Goal: Information Seeking & Learning: Learn about a topic

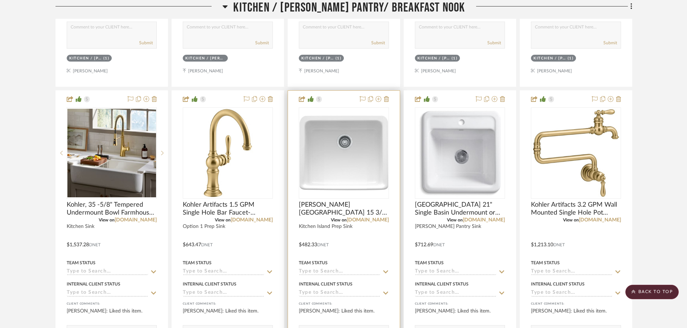
scroll to position [649, 0]
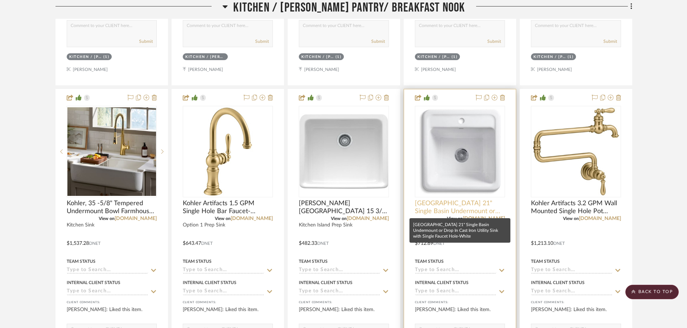
click at [439, 210] on span "[GEOGRAPHIC_DATA] 21" Single Basin Undermount or Drop In Cast Iron Utility Sink…" at bounding box center [460, 208] width 90 height 16
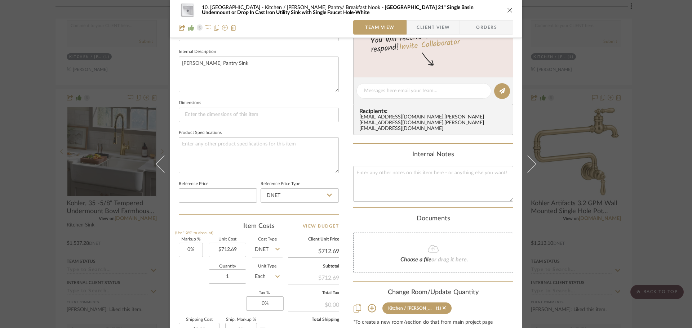
scroll to position [108, 0]
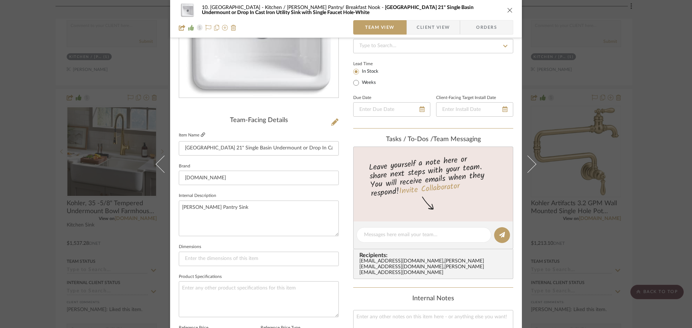
click at [201, 137] on link at bounding box center [203, 135] width 4 height 6
click at [55, 224] on div "10. [PERSON_NAME] Kitchen / [PERSON_NAME] Pantry/ Breakfast Nook [GEOGRAPHIC_DA…" at bounding box center [346, 164] width 692 height 328
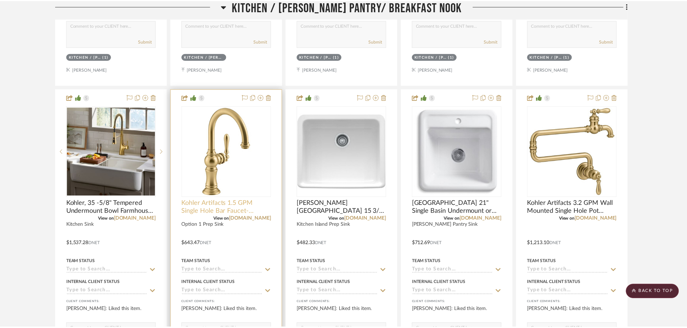
scroll to position [649, 0]
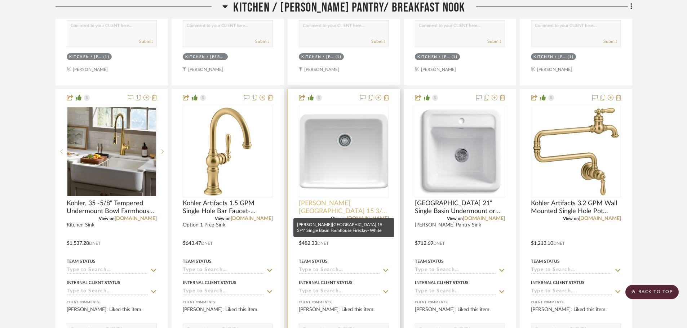
click at [333, 208] on span "[PERSON_NAME][GEOGRAPHIC_DATA] 15 3/4" Single Basin Farmhouse Fireclay- White" at bounding box center [344, 208] width 90 height 16
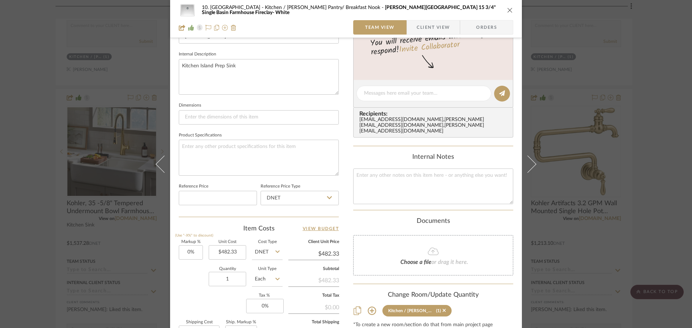
scroll to position [252, 0]
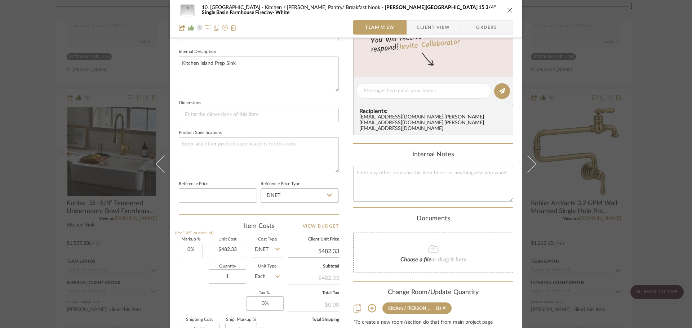
click at [32, 187] on div "10. [PERSON_NAME] Kitchen / [PERSON_NAME] Pantry/ Breakfast Nook [PERSON_NAME][…" at bounding box center [346, 164] width 692 height 328
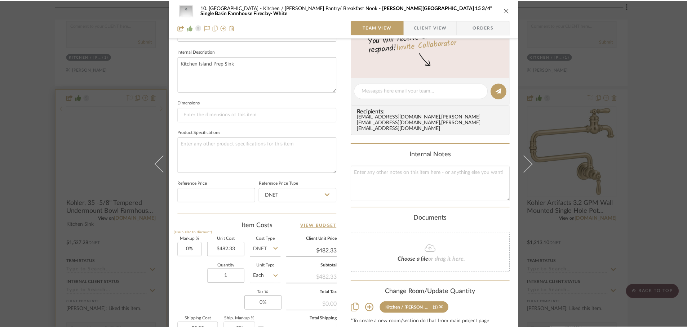
scroll to position [649, 0]
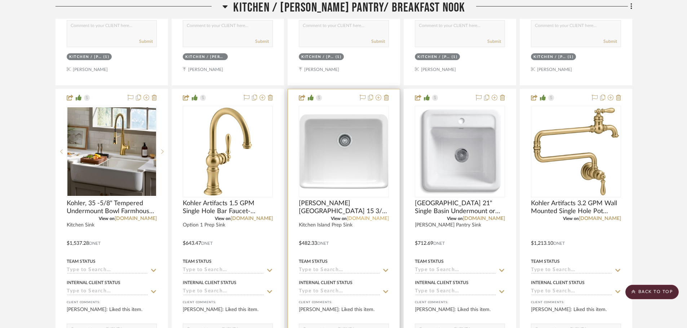
click at [372, 220] on link "[DOMAIN_NAME]" at bounding box center [368, 218] width 42 height 5
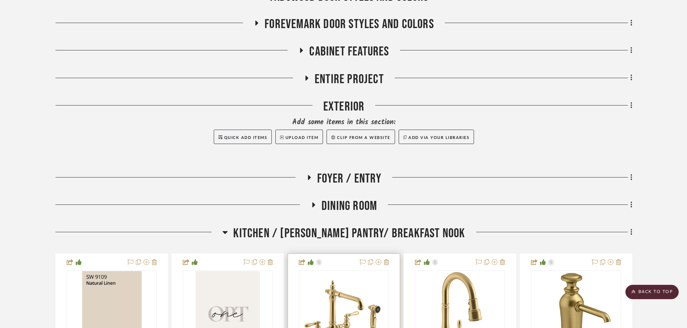
scroll to position [0, 0]
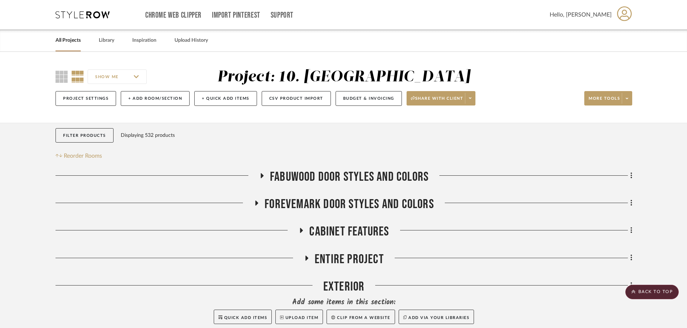
click at [350, 176] on span "FABUWOOD DOOR STYLES AND COLORS" at bounding box center [349, 177] width 159 height 16
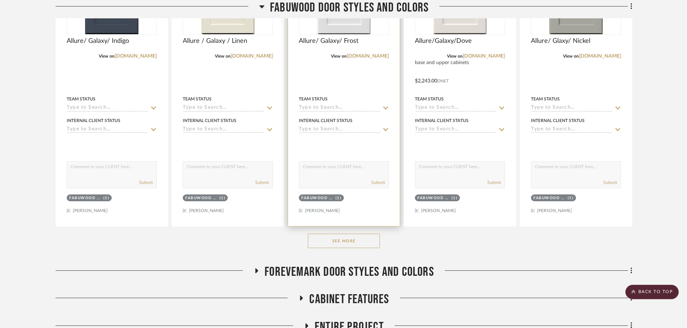
scroll to position [361, 0]
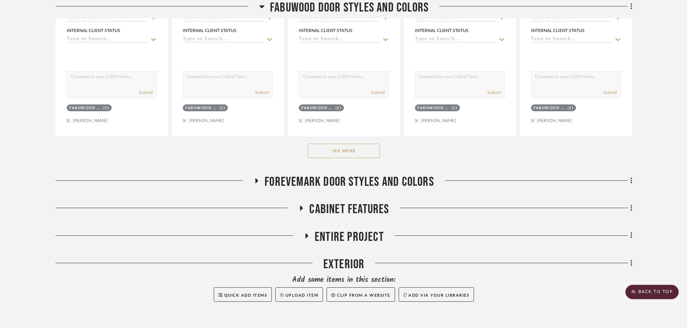
click at [342, 183] on span "FOREVEMARK DOOR STYLES AND COLORS" at bounding box center [349, 182] width 169 height 16
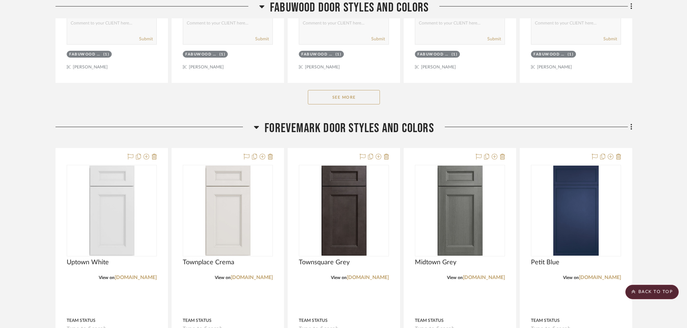
scroll to position [397, 0]
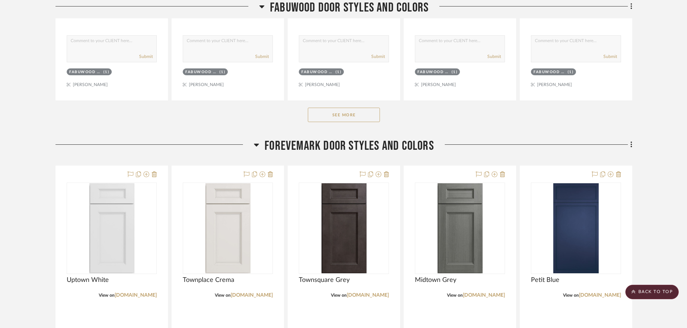
click at [347, 151] on span "FOREVEMARK DOOR STYLES AND COLORS" at bounding box center [349, 146] width 169 height 16
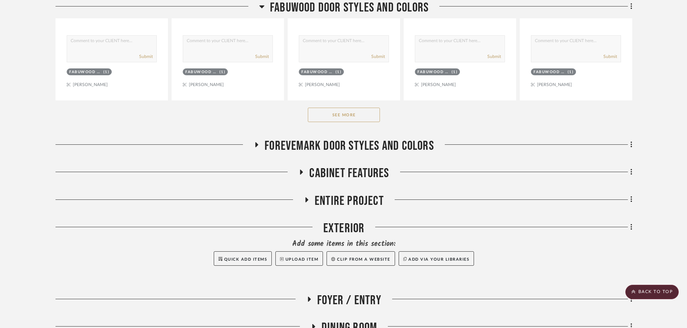
click at [354, 169] on span "Cabinet Features" at bounding box center [349, 174] width 80 height 16
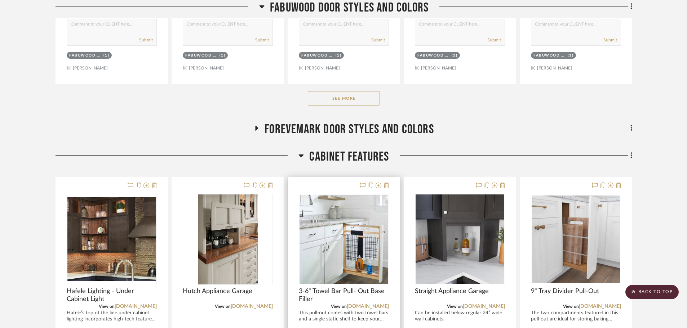
scroll to position [469, 0]
